Goal: Navigation & Orientation: Find specific page/section

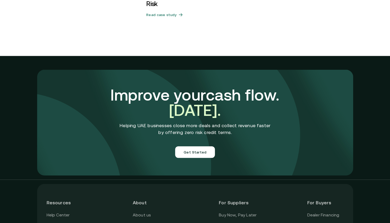
scroll to position [1865, 0]
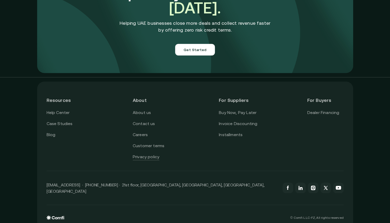
click at [153, 154] on link "Privacy policy" at bounding box center [146, 157] width 27 height 7
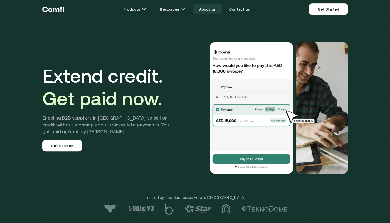
click at [203, 9] on link "About us" at bounding box center [207, 9] width 29 height 11
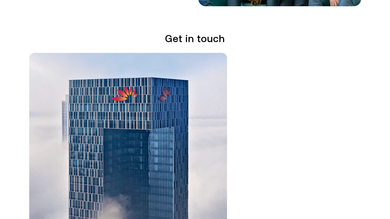
scroll to position [984, 0]
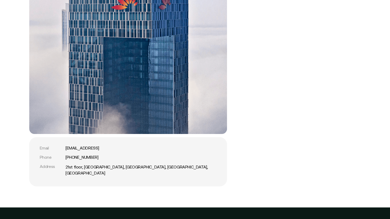
scroll to position [1069, 0]
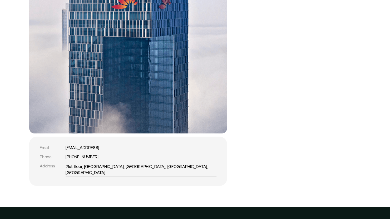
click at [86, 166] on link "21st floor, [GEOGRAPHIC_DATA], [GEOGRAPHIC_DATA], [GEOGRAPHIC_DATA], [GEOGRAPHI…" at bounding box center [141, 170] width 151 height 12
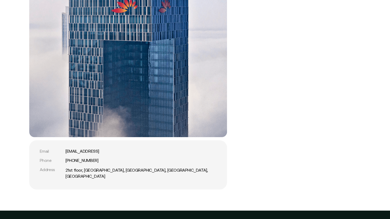
scroll to position [1065, 1]
